Goal: Task Accomplishment & Management: Complete application form

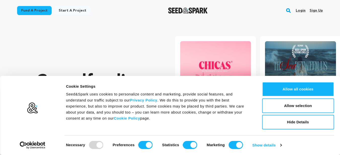
scroll to position [0, 89]
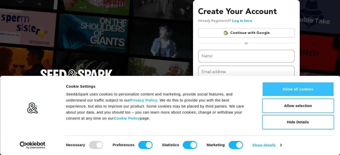
click at [300, 84] on button "Allow all cookies" at bounding box center [298, 89] width 72 height 15
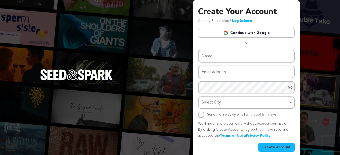
click at [260, 31] on link "Continue with Google" at bounding box center [246, 33] width 97 height 10
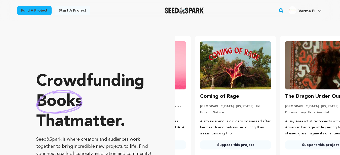
scroll to position [0, 89]
